Goal: Task Accomplishment & Management: Manage account settings

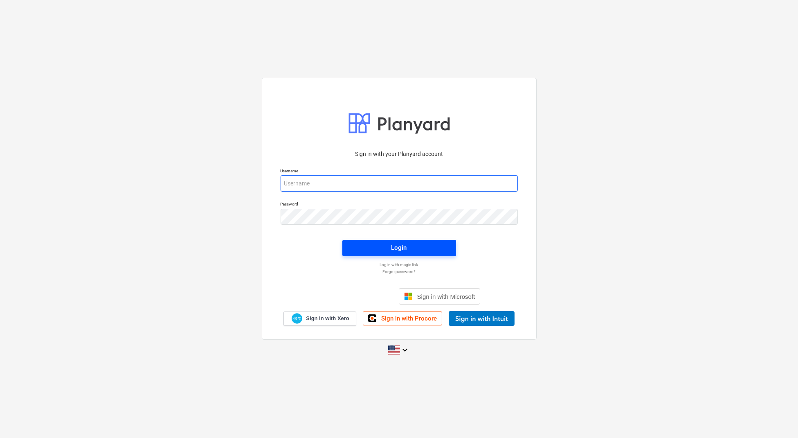
type input "[PERSON_NAME][EMAIL_ADDRESS][DOMAIN_NAME]"
click at [403, 247] on div "Login" at bounding box center [399, 247] width 16 height 11
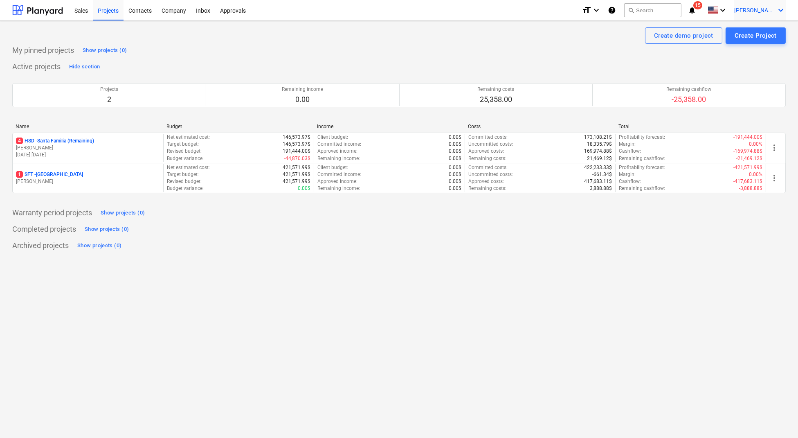
click at [774, 9] on span "[PERSON_NAME]" at bounding box center [754, 10] width 41 height 7
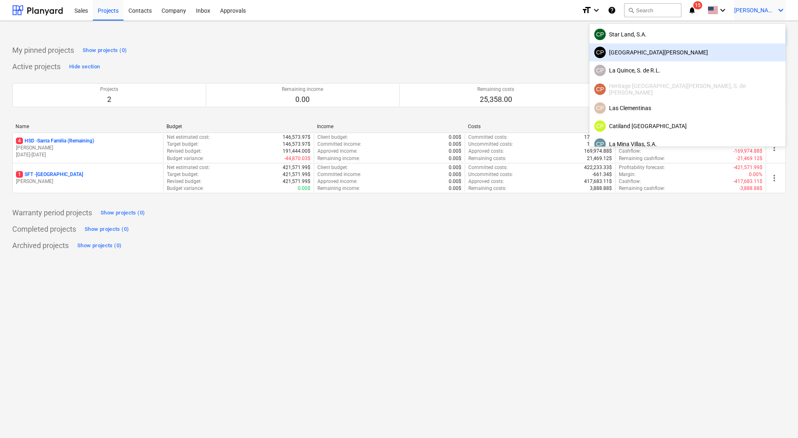
click at [716, 47] on div "[GEOGRAPHIC_DATA][PERSON_NAME]" at bounding box center [687, 52] width 186 height 11
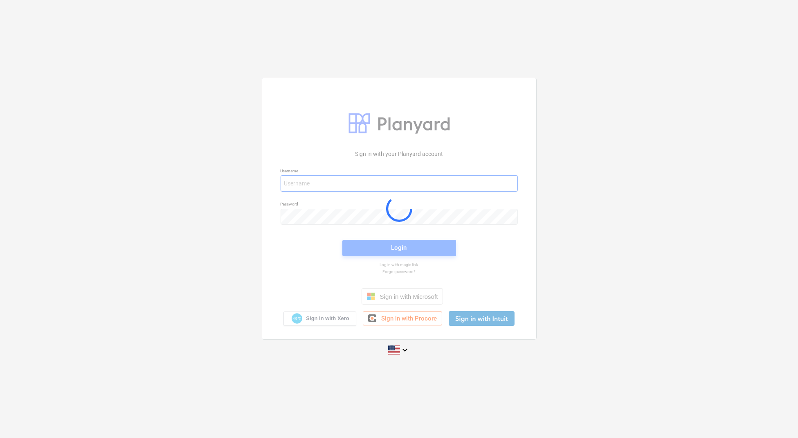
type input "[PERSON_NAME][EMAIL_ADDRESS][DOMAIN_NAME]"
